Goal: Navigation & Orientation: Find specific page/section

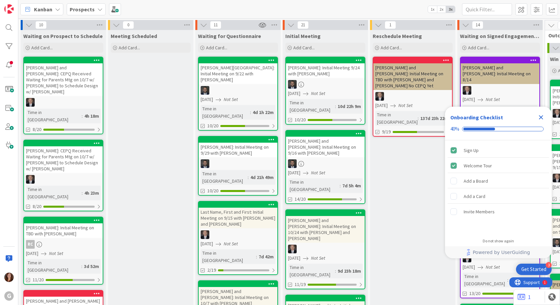
click at [59, 11] on icon at bounding box center [57, 9] width 5 height 5
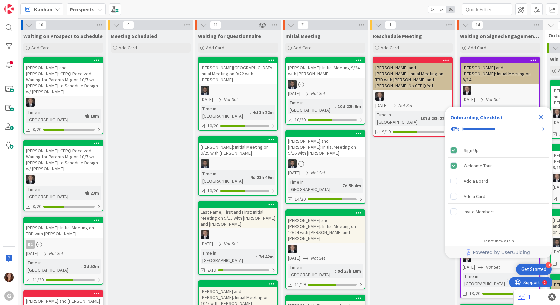
click at [80, 13] on span "Prospects" at bounding box center [82, 9] width 25 height 8
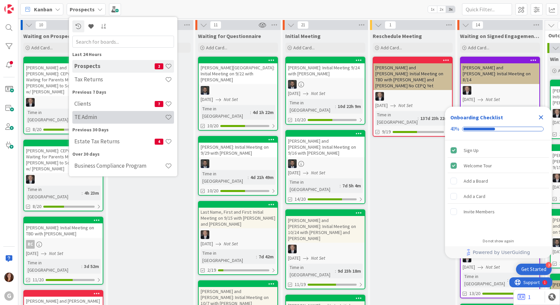
click at [97, 117] on h4 "TE Admin" at bounding box center [119, 117] width 91 height 7
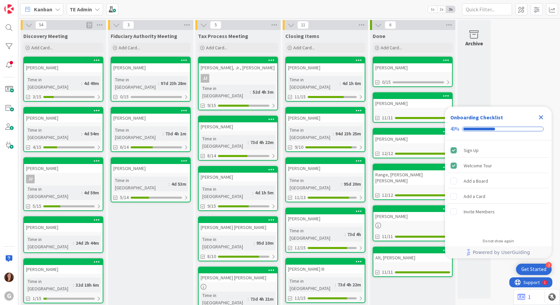
click at [542, 119] on icon "Close Checklist" at bounding box center [541, 117] width 8 height 8
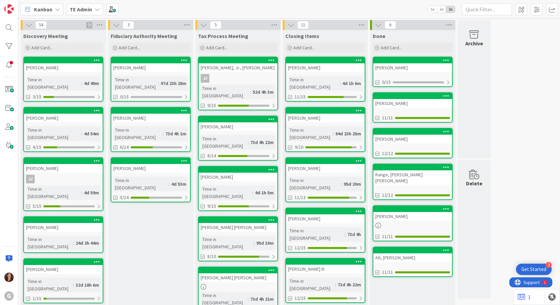
click at [77, 64] on div "[PERSON_NAME]" at bounding box center [63, 67] width 79 height 9
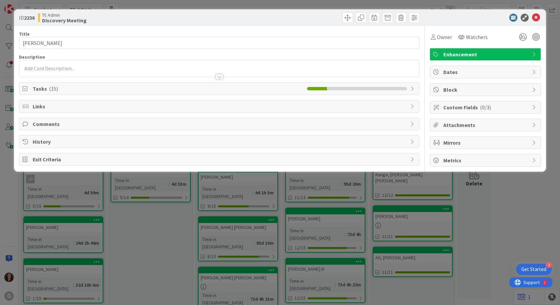
click at [38, 90] on span "Tasks ( 15 )" at bounding box center [168, 89] width 271 height 8
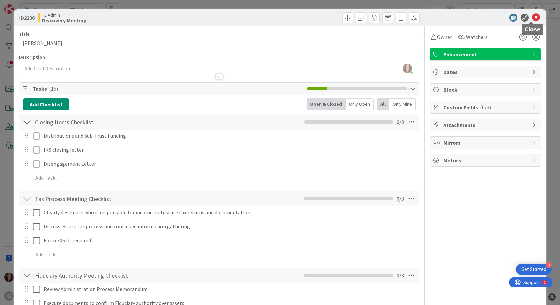
click at [533, 17] on icon at bounding box center [536, 18] width 8 height 8
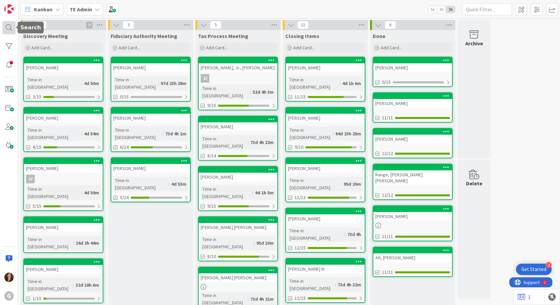
click at [8, 30] on div at bounding box center [8, 27] width 13 height 13
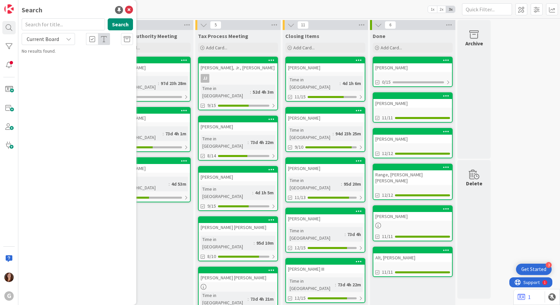
click at [44, 27] on input "text" at bounding box center [63, 24] width 83 height 12
type input "[PERSON_NAME]"
click at [67, 53] on div "TE Admin › Discovery Meeting" at bounding box center [82, 52] width 102 height 6
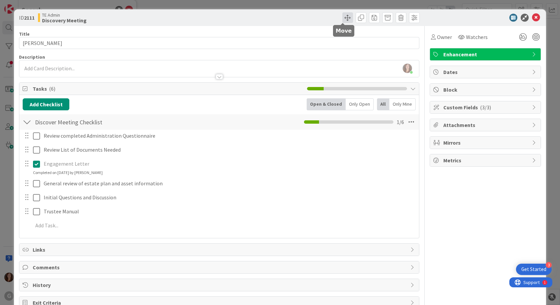
click at [345, 19] on span at bounding box center [348, 17] width 11 height 11
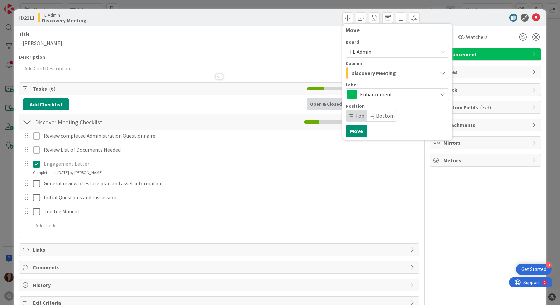
click at [379, 74] on span "Discovery Meeting" at bounding box center [374, 73] width 45 height 9
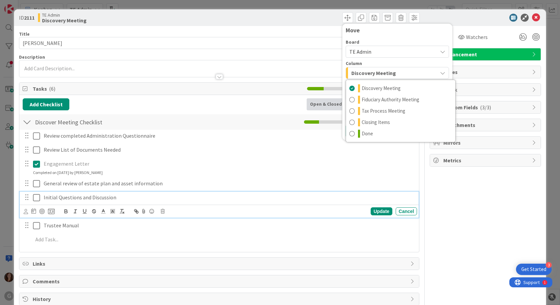
click at [316, 194] on p "Initial Questions and Discussion" at bounding box center [229, 198] width 371 height 8
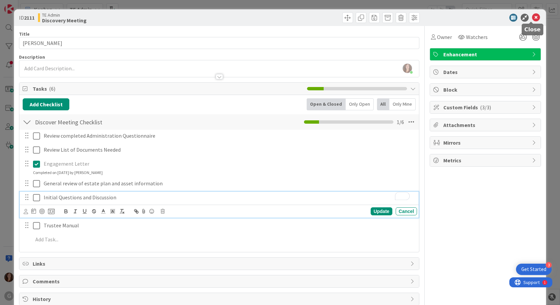
click at [532, 18] on icon at bounding box center [536, 18] width 8 height 8
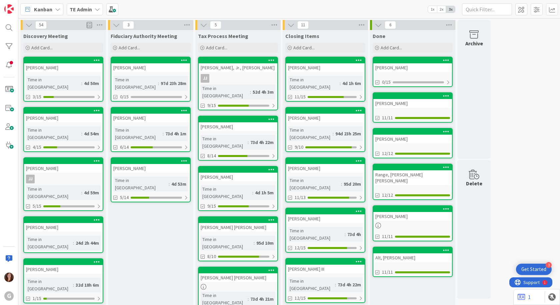
click at [70, 108] on div at bounding box center [63, 111] width 79 height 6
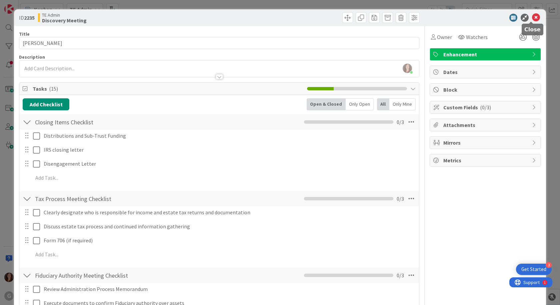
click at [534, 16] on icon at bounding box center [536, 18] width 8 height 8
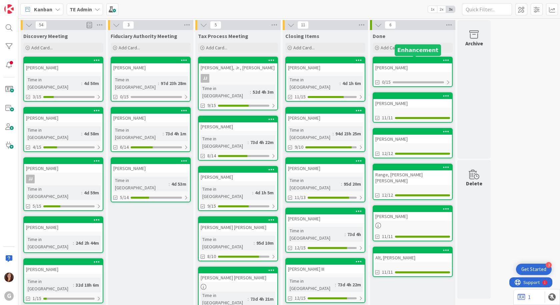
click at [393, 60] on div at bounding box center [415, 60] width 76 height 5
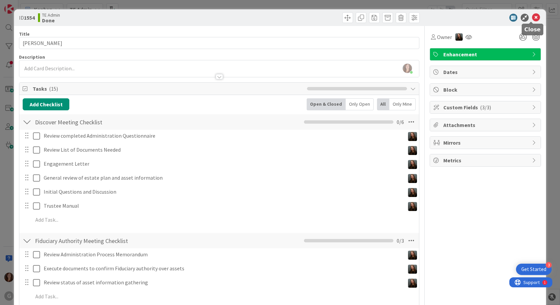
click at [535, 19] on icon at bounding box center [536, 18] width 8 height 8
